Goal: Task Accomplishment & Management: Complete application form

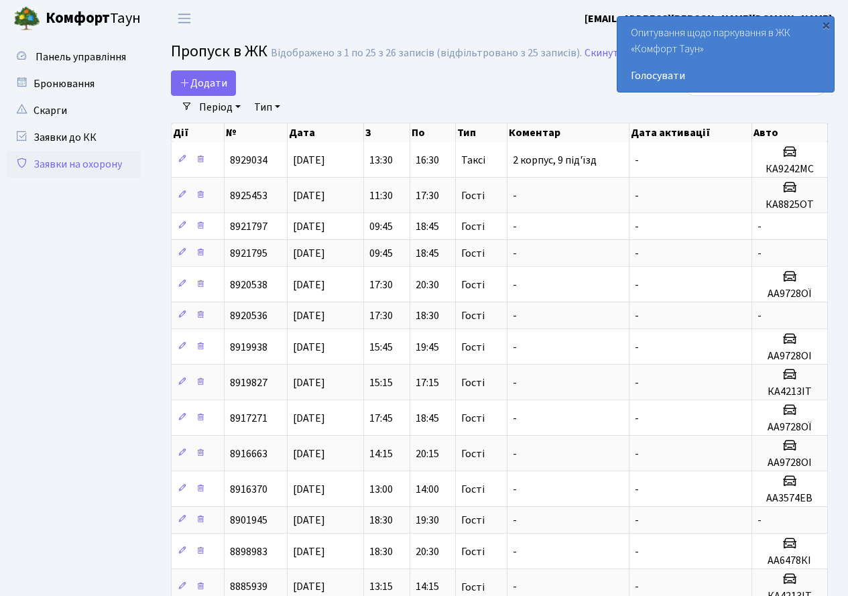
select select "25"
click at [195, 83] on span "Додати" at bounding box center [204, 83] width 48 height 15
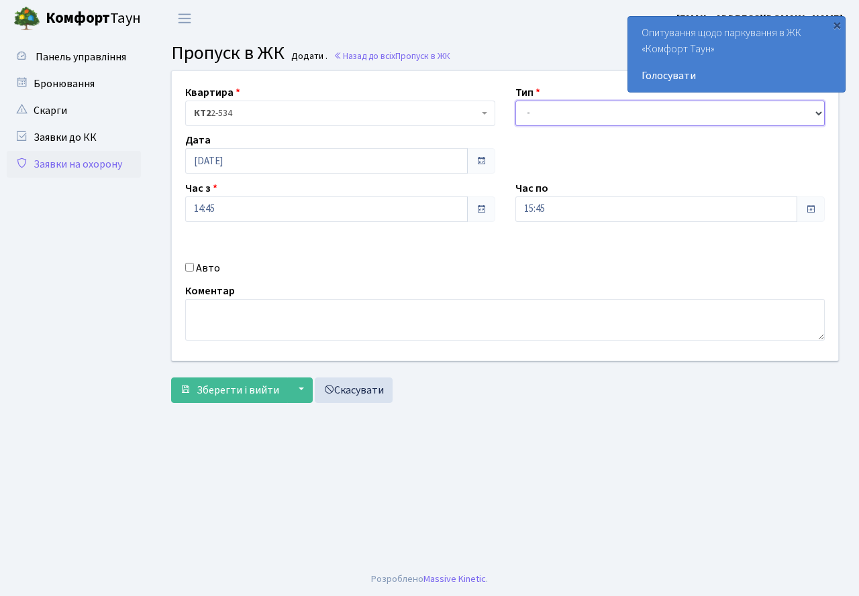
drag, startPoint x: 561, startPoint y: 115, endPoint x: 562, endPoint y: 124, distance: 8.7
click at [561, 119] on select "- Доставка Таксі Гості Сервіс" at bounding box center [670, 113] width 310 height 25
select select "3"
click at [515, 101] on select "- Доставка Таксі Гості Сервіс" at bounding box center [670, 113] width 310 height 25
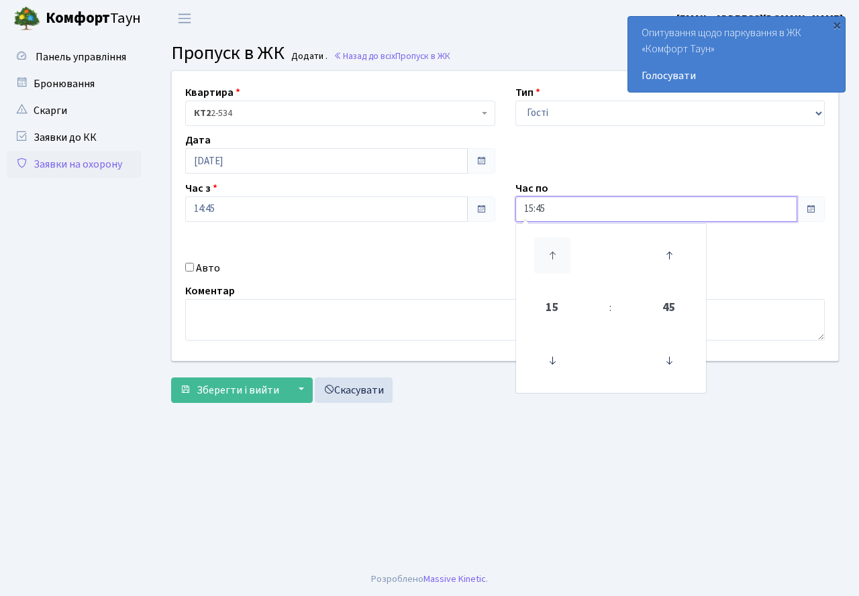
drag, startPoint x: 565, startPoint y: 205, endPoint x: 561, endPoint y: 240, distance: 35.7
click at [565, 209] on input "15:45" at bounding box center [656, 209] width 282 height 25
click at [555, 247] on icon at bounding box center [552, 255] width 36 height 36
type input "17:45"
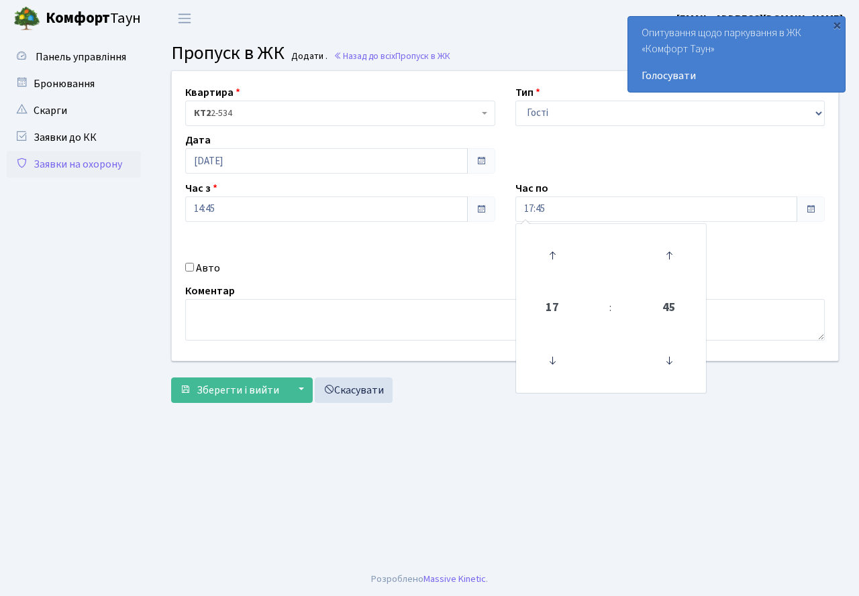
click at [366, 284] on div "Коментар" at bounding box center [504, 312] width 659 height 58
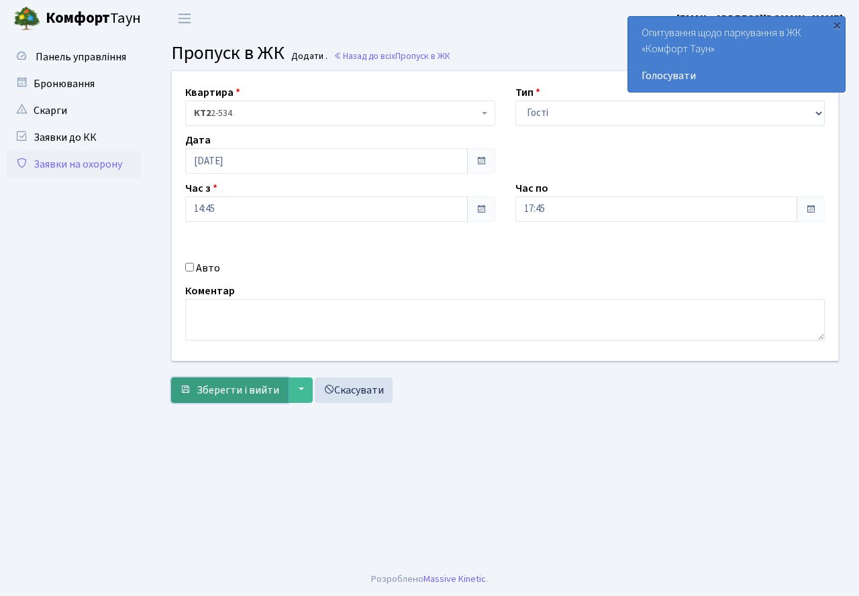
click at [211, 387] on span "Зберегти і вийти" at bounding box center [238, 390] width 82 height 15
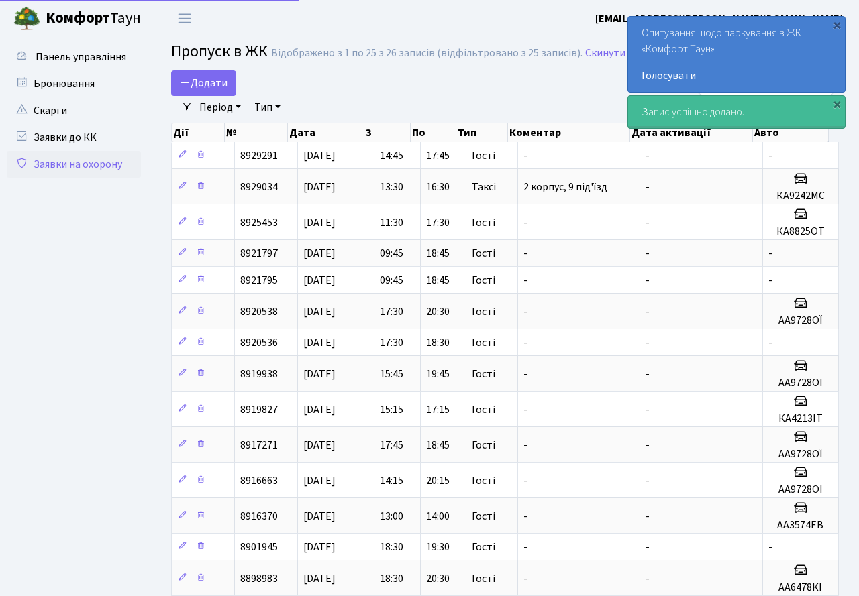
select select "25"
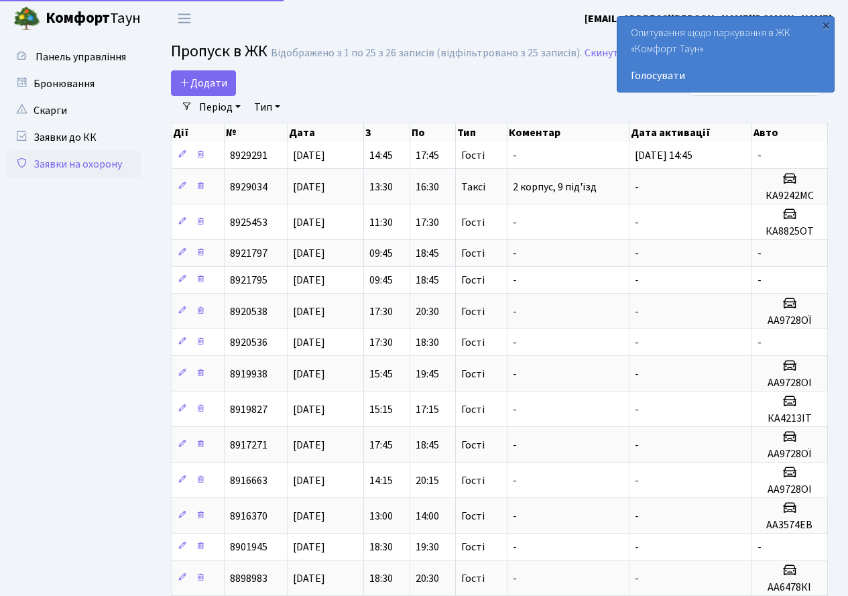
select select "25"
